Goal: Communication & Community: Answer question/provide support

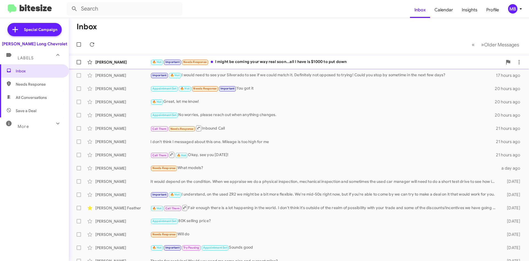
click at [314, 61] on div "🔥 Hot Important Needs Response I might be coming your way real soon...all I hav…" at bounding box center [327, 62] width 352 height 6
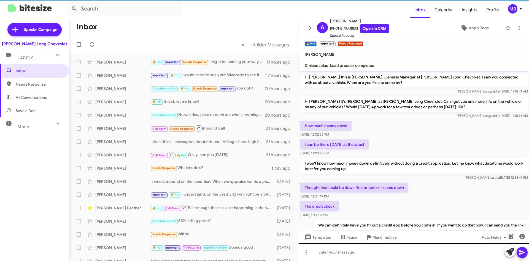
scroll to position [201, 0]
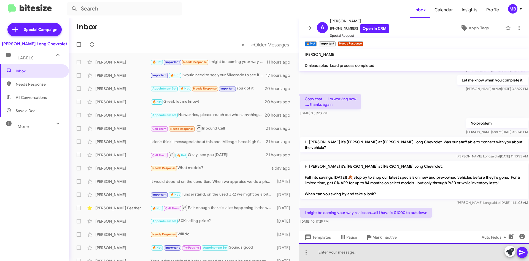
click at [366, 251] on div at bounding box center [414, 252] width 230 height 18
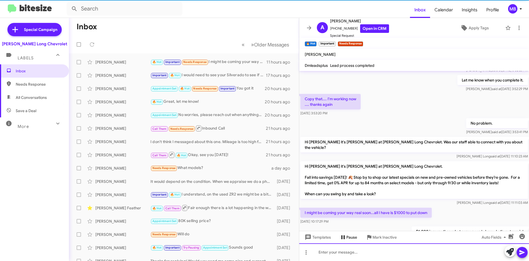
scroll to position [0, 0]
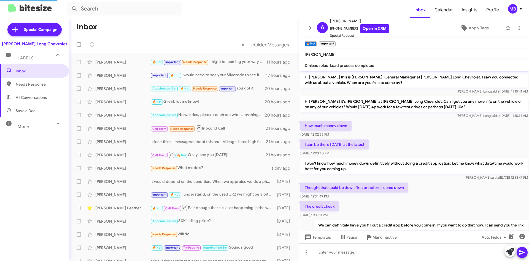
click at [27, 81] on span "Needs Response" at bounding box center [34, 83] width 69 height 13
type input "in:needs-response"
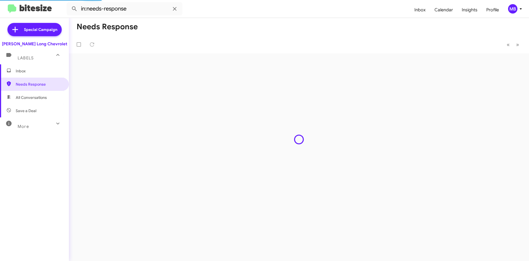
click at [33, 70] on span "Inbox" at bounding box center [39, 71] width 47 height 6
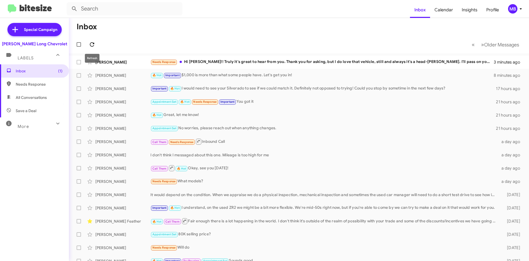
click at [93, 45] on icon at bounding box center [92, 44] width 7 height 7
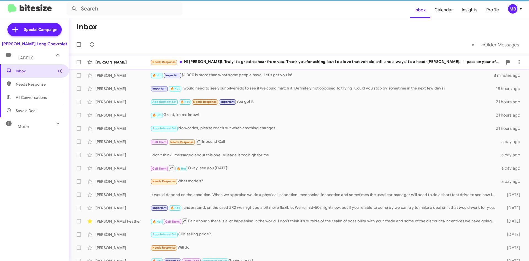
click at [239, 62] on div "Needs Response Hi [PERSON_NAME]!! Truly it's great to hear from you. Thank you …" at bounding box center [327, 62] width 352 height 6
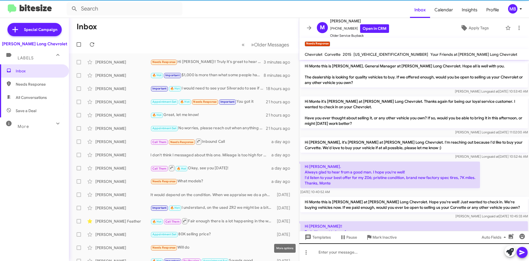
scroll to position [27, 0]
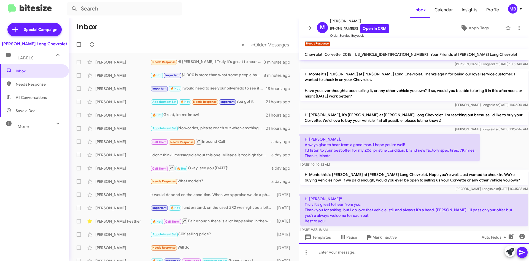
click at [422, 257] on div at bounding box center [414, 252] width 230 height 18
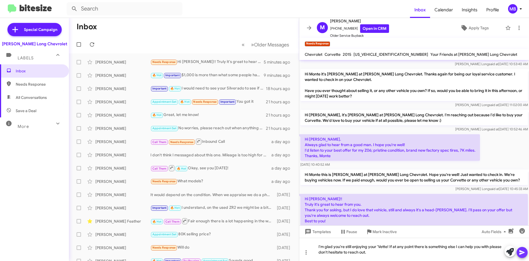
click at [524, 252] on icon at bounding box center [522, 252] width 5 height 5
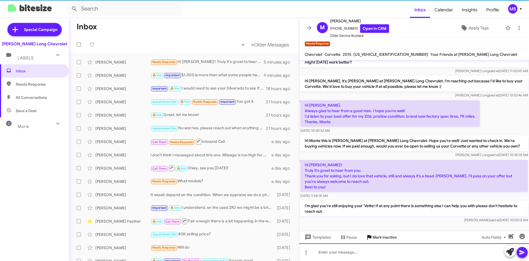
scroll to position [64, 0]
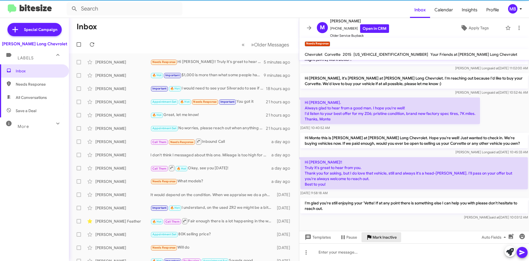
click at [381, 237] on span "Mark Inactive" at bounding box center [385, 237] width 24 height 10
